Goal: Find specific page/section: Find specific page/section

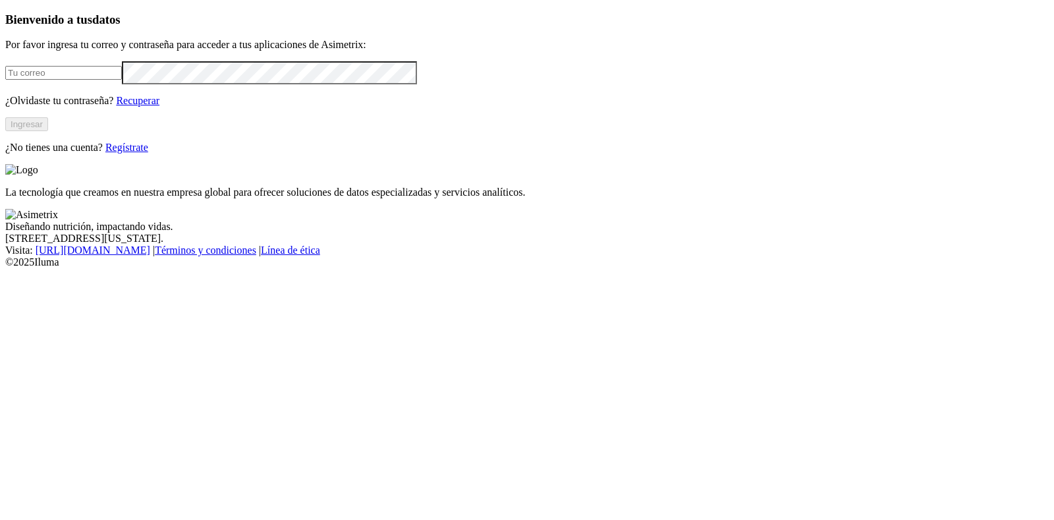
type input "[EMAIL_ADDRESS][DOMAIN_NAME]"
click at [48, 131] on button "Ingresar" at bounding box center [26, 124] width 43 height 14
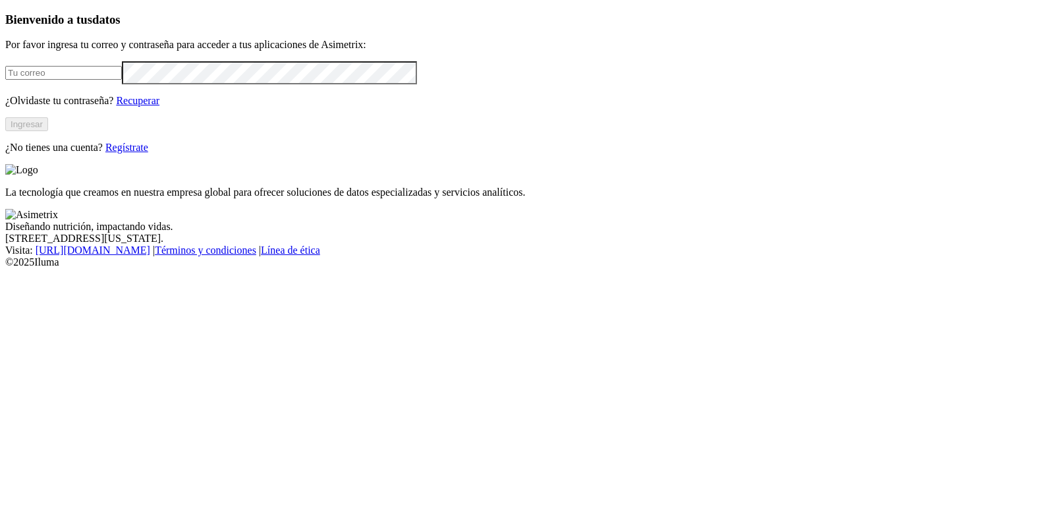
type input "[EMAIL_ADDRESS][DOMAIN_NAME]"
click at [48, 131] on button "Ingresar" at bounding box center [26, 124] width 43 height 14
